Goal: Task Accomplishment & Management: Complete application form

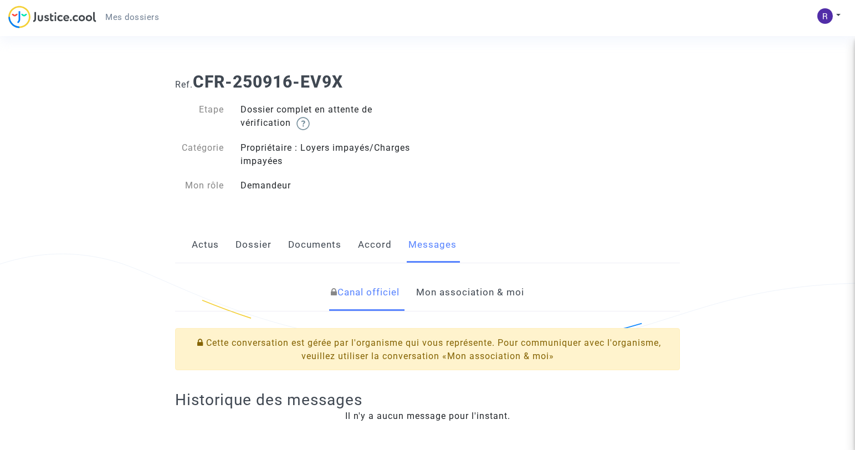
click at [315, 246] on link "Documents" at bounding box center [314, 245] width 53 height 37
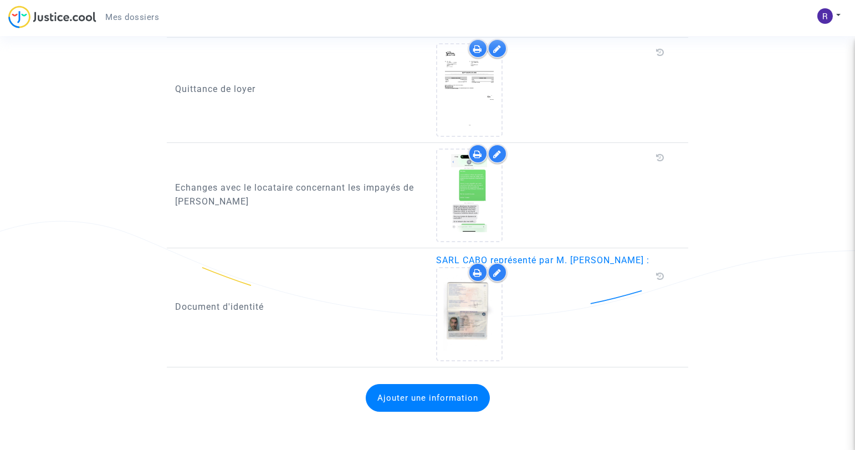
scroll to position [509, 0]
click at [437, 402] on button "Ajouter une information" at bounding box center [428, 397] width 124 height 28
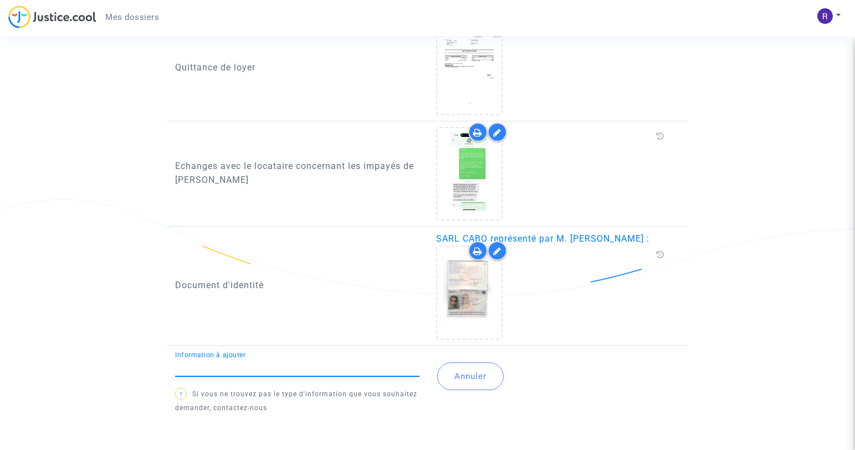
scroll to position [530, 0]
click at [357, 369] on input "Information à ajouter" at bounding box center [297, 367] width 244 height 10
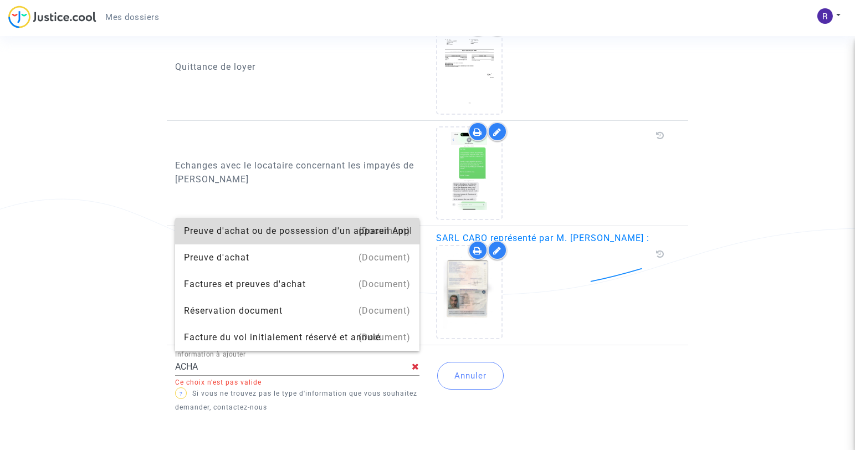
click at [341, 232] on div "Preuve d'achat ou de possession d'un appareil Apple" at bounding box center [297, 231] width 227 height 27
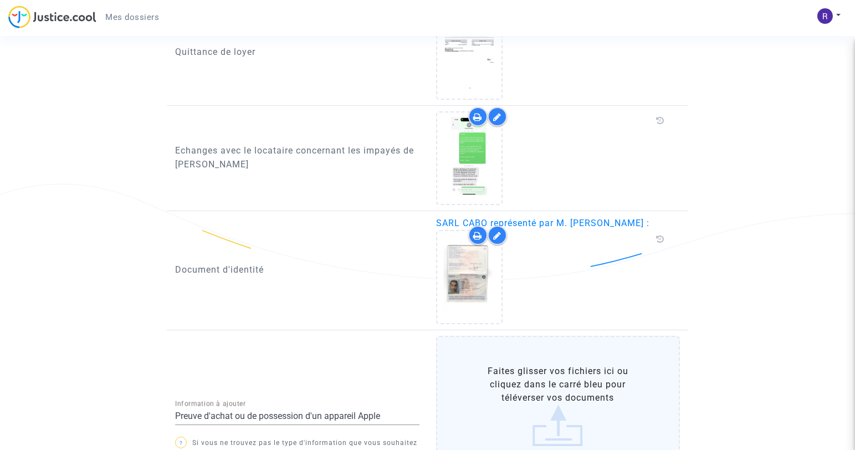
scroll to position [553, 0]
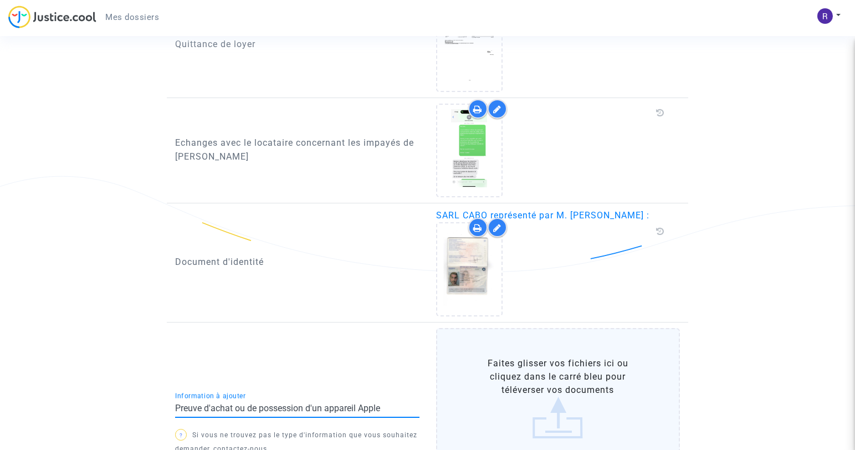
click at [387, 405] on input "Preuve d'achat ou de possession d'un appareil Apple" at bounding box center [297, 408] width 244 height 10
drag, startPoint x: 386, startPoint y: 411, endPoint x: 146, endPoint y: 412, distance: 239.4
click at [146, 412] on ng-component "Ref. CFR-250916-EV9X Etape Dossier complet en attente de vérification Catégorie…" at bounding box center [428, 33] width 770 height 1045
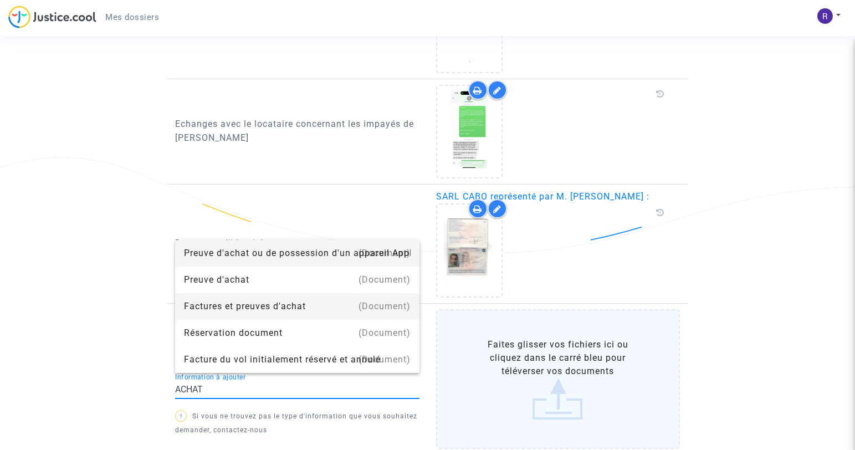
scroll to position [573, 0]
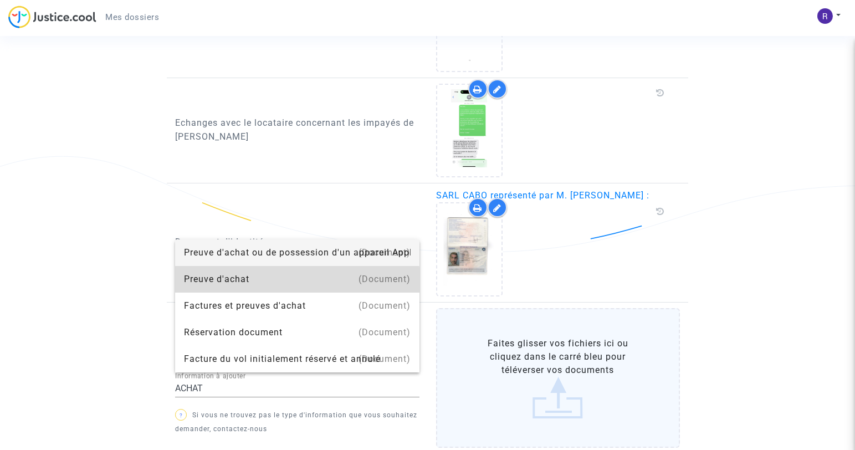
click at [253, 282] on div "Preuve d'achat" at bounding box center [297, 279] width 227 height 27
type input "Preuve d'achat"
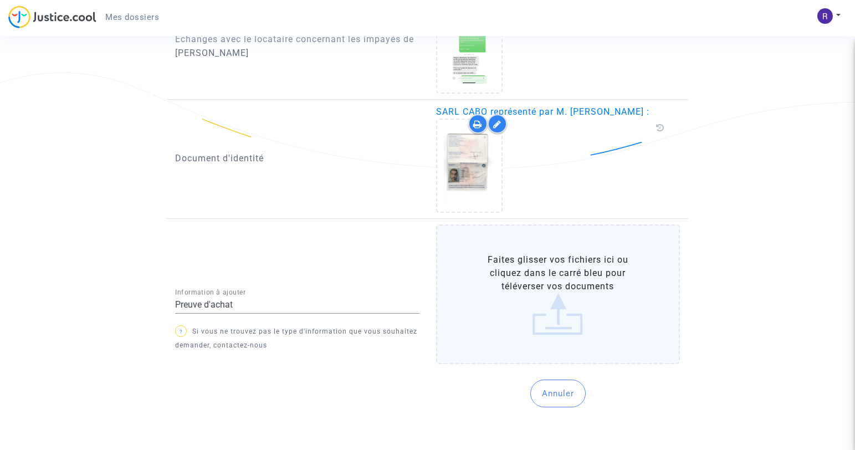
scroll to position [659, 0]
click at [546, 325] on label "Faites glisser vos fichiers ici ou cliquez dans le carré bleu pour téléverser v…" at bounding box center [558, 292] width 244 height 140
click at [0, 0] on input "Faites glisser vos fichiers ici ou cliquez dans le carré bleu pour téléverser v…" at bounding box center [0, 0] width 0 height 0
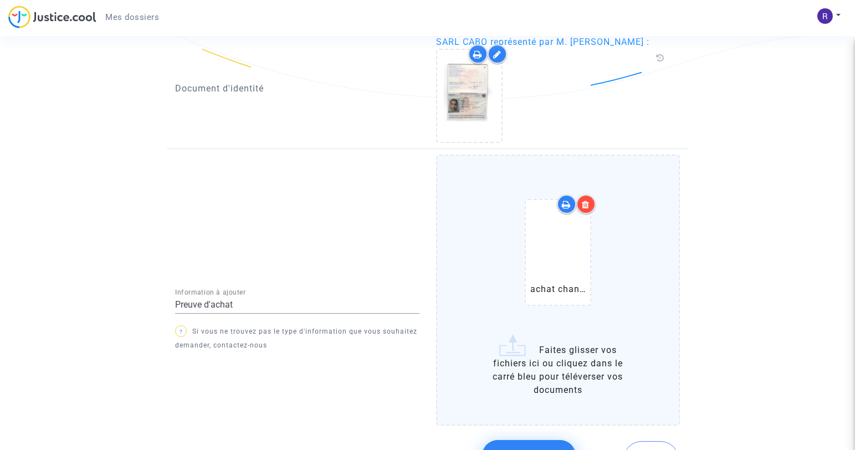
scroll to position [799, 0]
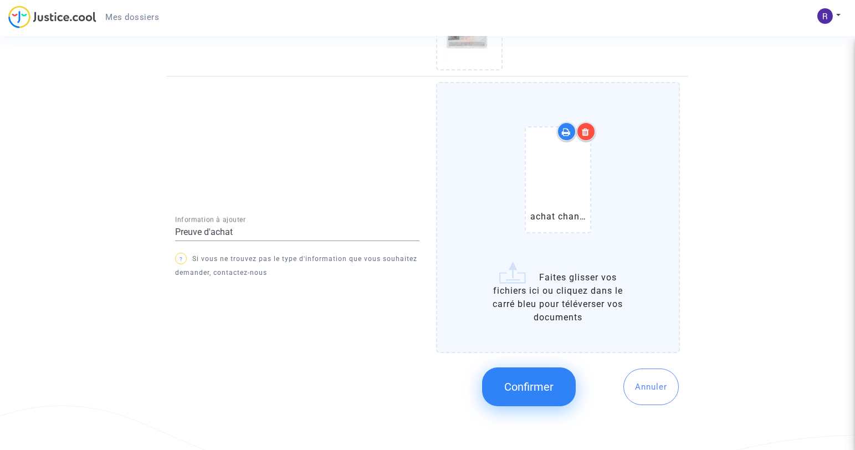
click at [541, 395] on button "Confirmer" at bounding box center [529, 386] width 94 height 39
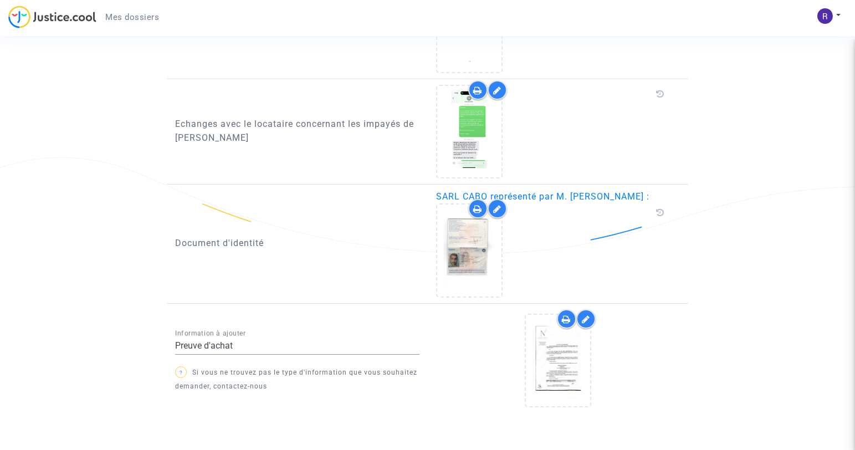
scroll to position [615, 0]
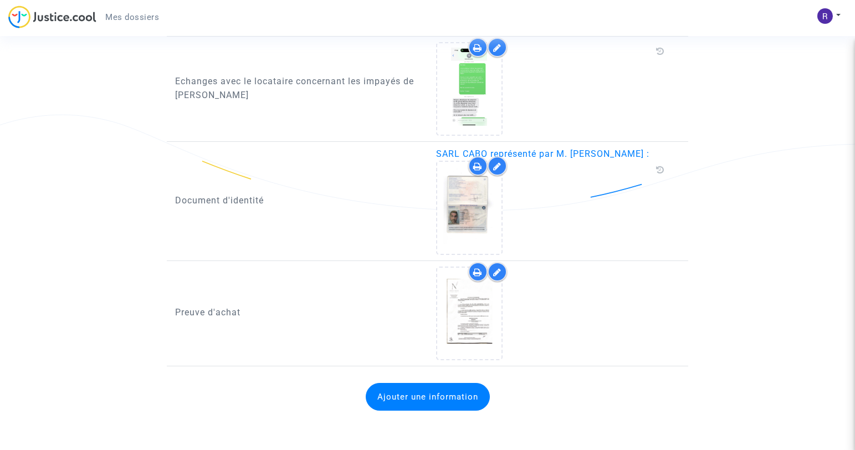
click at [420, 404] on button "Ajouter une information" at bounding box center [428, 397] width 124 height 28
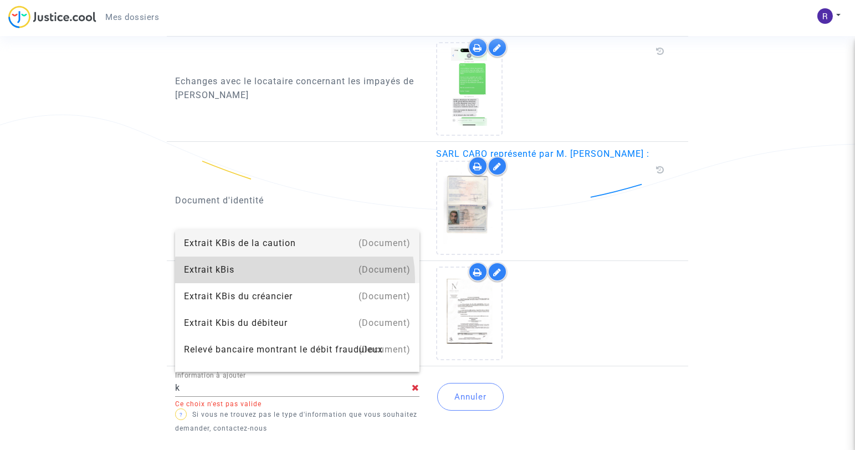
click at [294, 278] on div "Extrait kBis" at bounding box center [297, 270] width 227 height 27
type input "Extrait kBis"
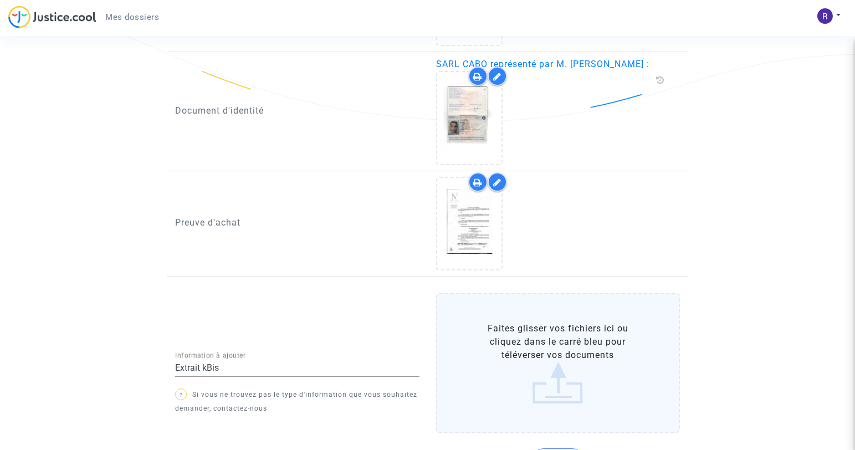
scroll to position [775, 0]
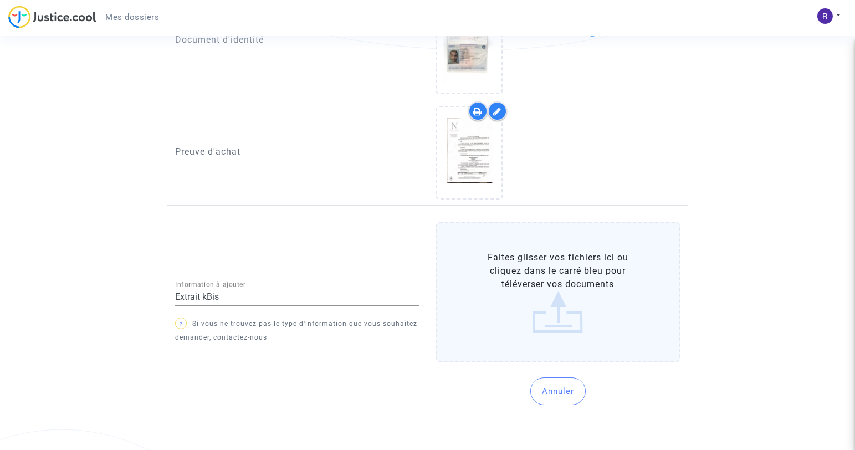
click at [555, 329] on label "Faites glisser vos fichiers ici ou cliquez dans le carré bleu pour téléverser v…" at bounding box center [558, 292] width 244 height 140
click at [0, 0] on input "Faites glisser vos fichiers ici ou cliquez dans le carré bleu pour téléverser v…" at bounding box center [0, 0] width 0 height 0
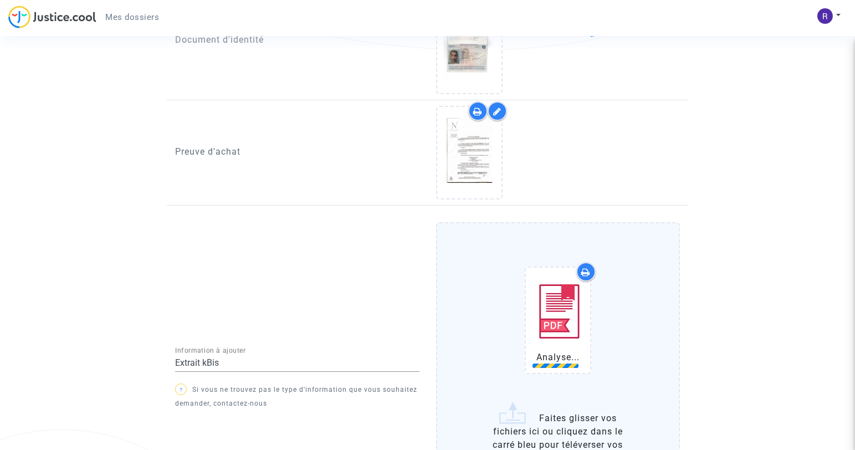
click at [566, 323] on div "Analyse..." at bounding box center [558, 320] width 67 height 107
click at [566, 323] on icon at bounding box center [558, 320] width 36 height 35
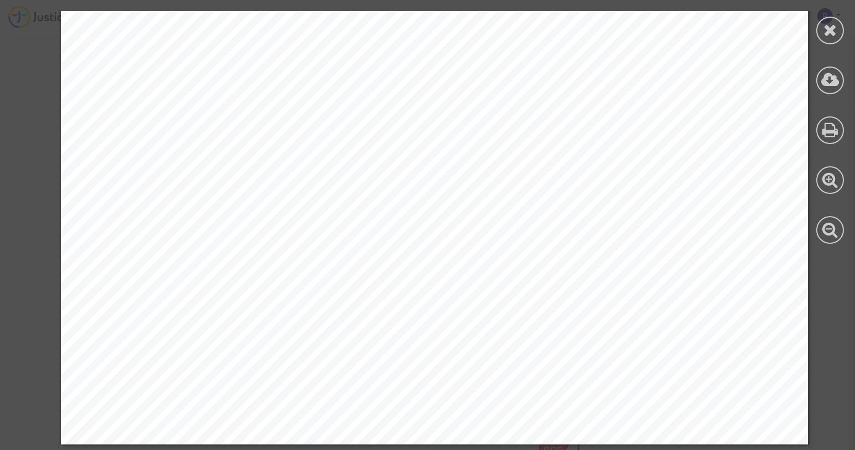
scroll to position [375, 0]
click at [828, 33] on icon at bounding box center [831, 30] width 14 height 17
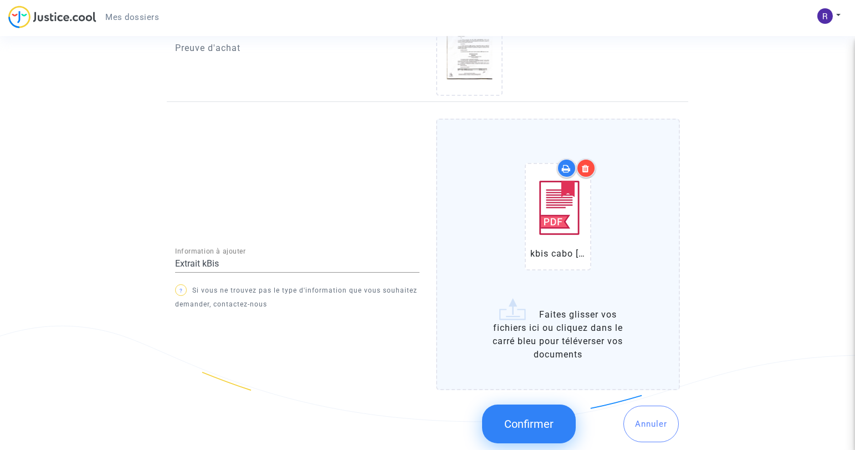
scroll to position [916, 0]
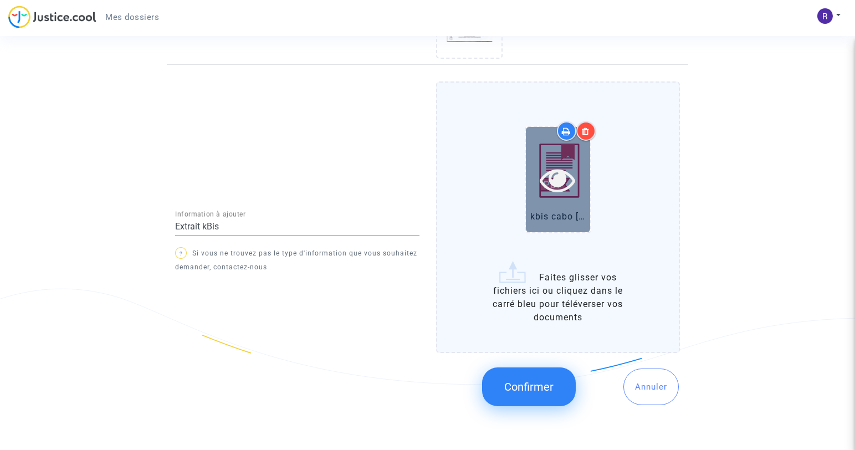
click at [574, 211] on div at bounding box center [558, 179] width 64 height 105
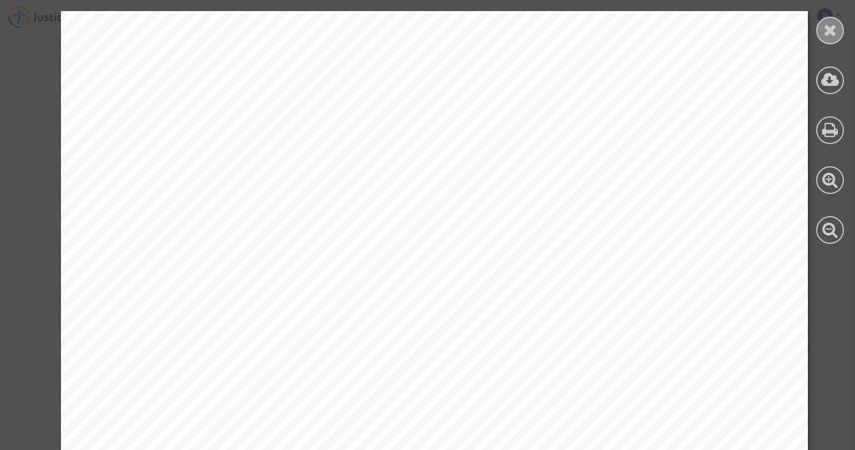
click at [829, 35] on icon at bounding box center [831, 30] width 14 height 17
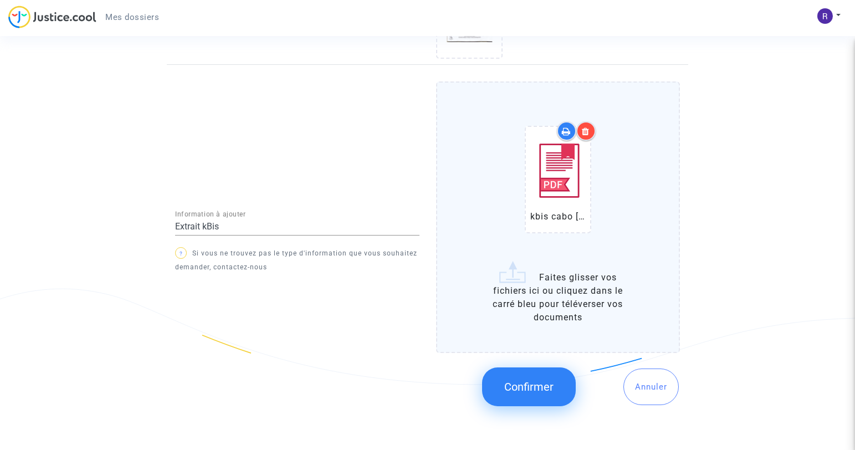
click at [534, 379] on button "Confirmer" at bounding box center [529, 386] width 94 height 39
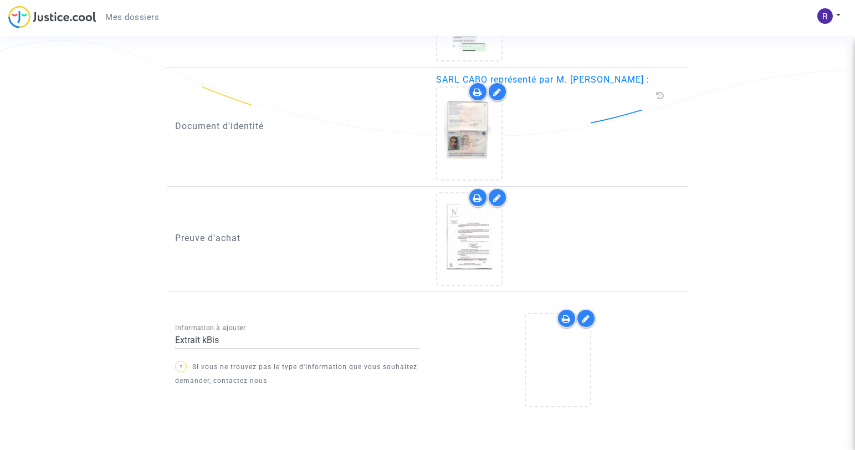
scroll to position [734, 0]
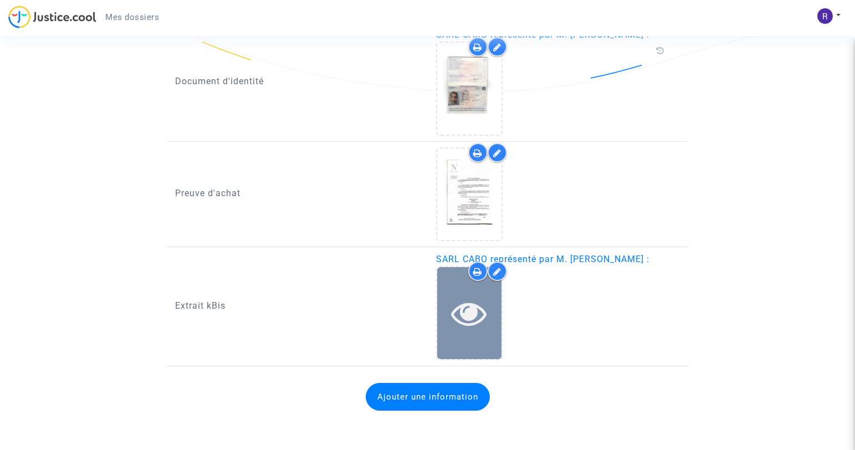
click at [458, 341] on div at bounding box center [469, 312] width 64 height 91
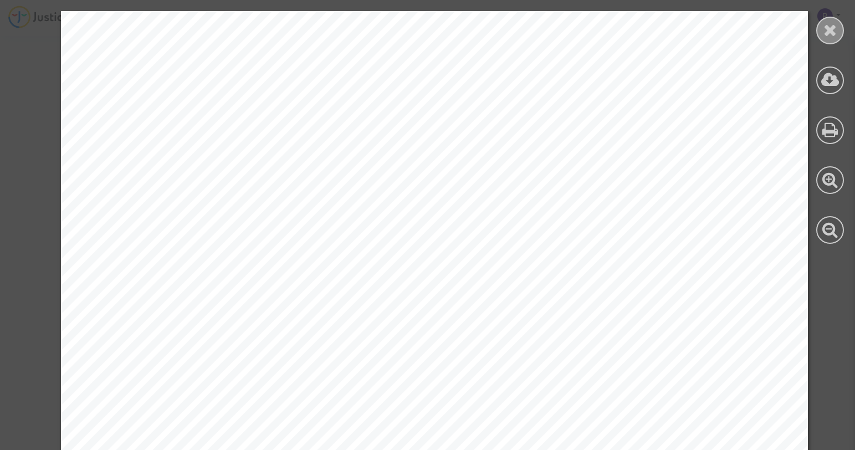
click at [830, 28] on icon at bounding box center [831, 30] width 14 height 17
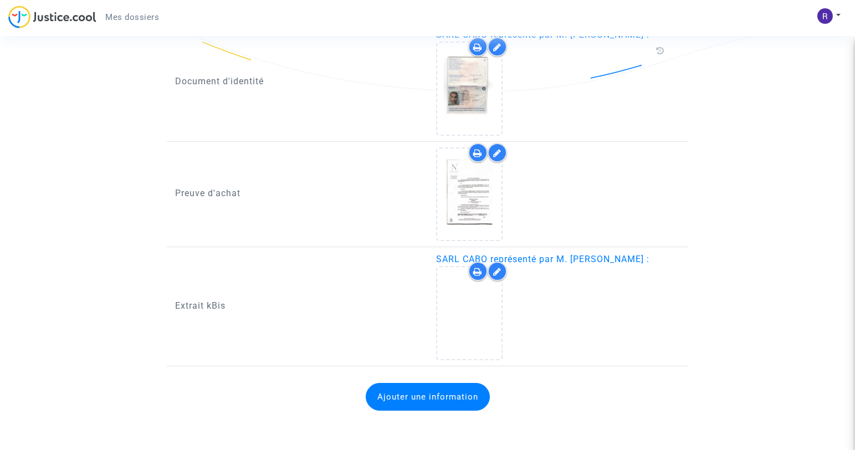
click at [498, 274] on icon at bounding box center [497, 271] width 8 height 9
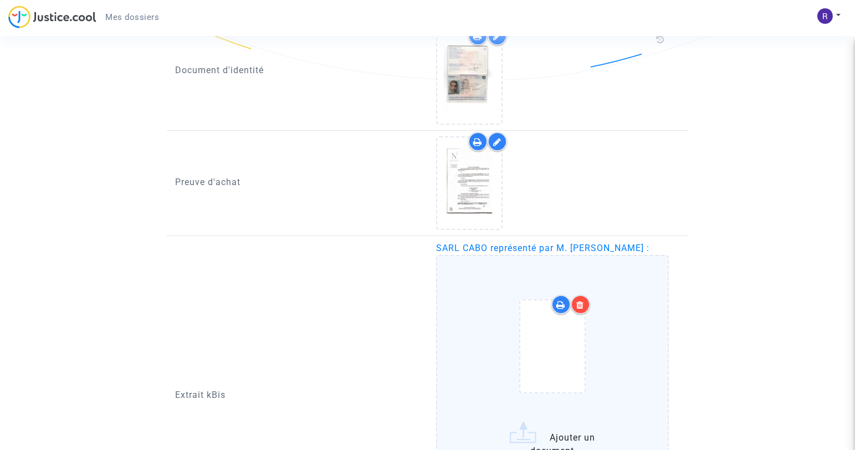
scroll to position [916, 0]
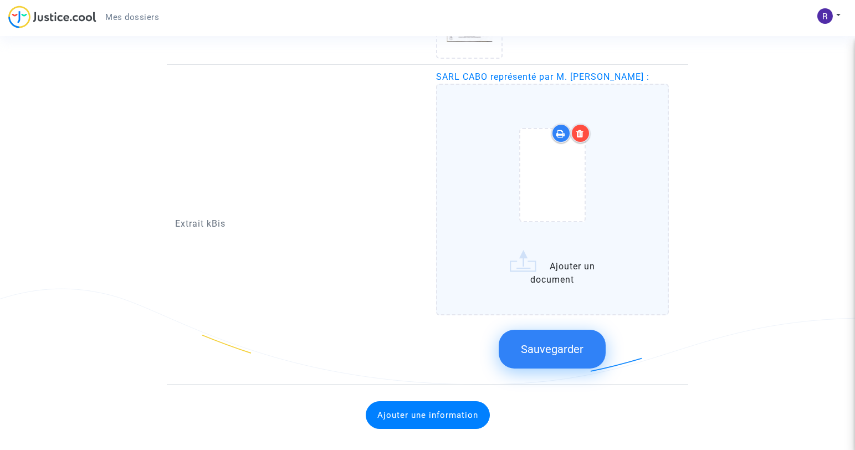
click at [559, 236] on div at bounding box center [553, 177] width 98 height 129
click at [0, 0] on input "Ajouter un document" at bounding box center [0, 0] width 0 height 0
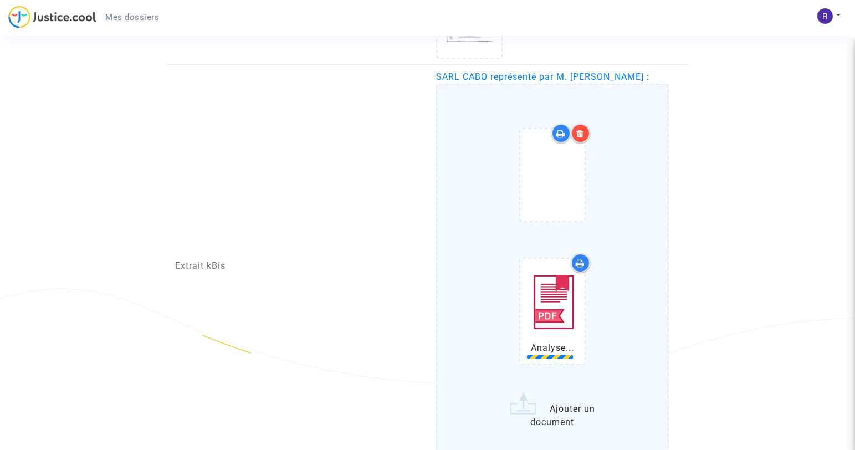
click at [580, 135] on icon at bounding box center [580, 133] width 8 height 9
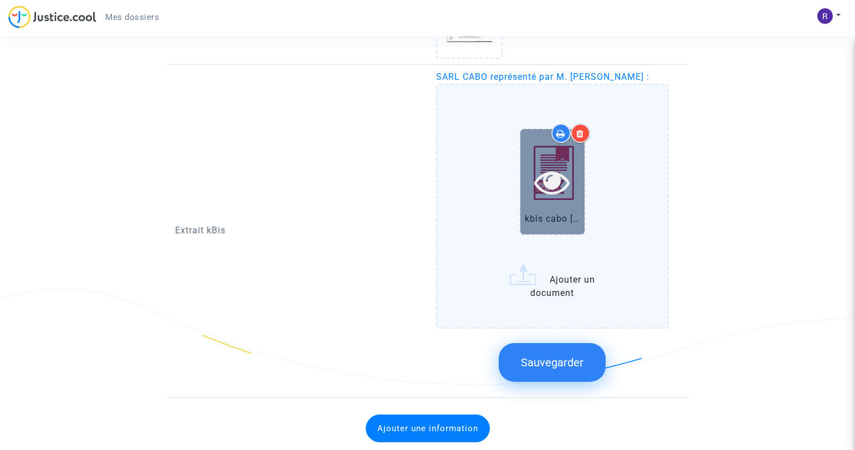
click at [556, 179] on icon at bounding box center [552, 181] width 36 height 35
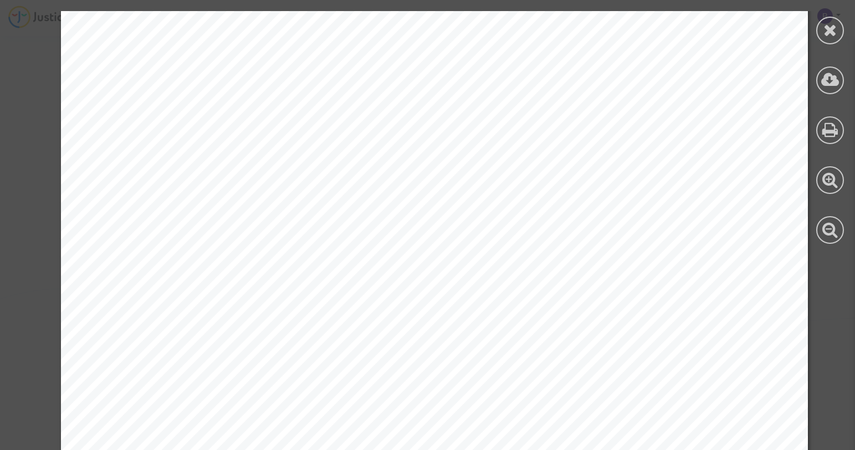
scroll to position [0, 0]
click at [828, 30] on icon at bounding box center [831, 30] width 14 height 17
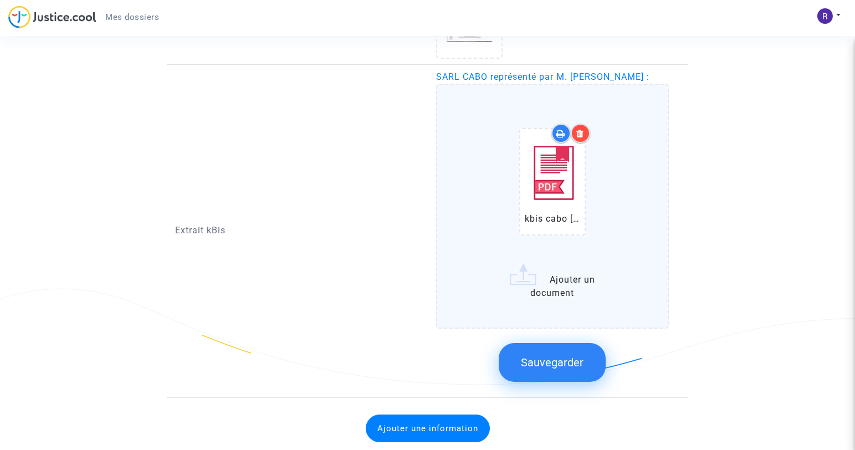
click at [560, 369] on span "Sauvegarder" at bounding box center [552, 362] width 63 height 13
